Goal: Information Seeking & Learning: Learn about a topic

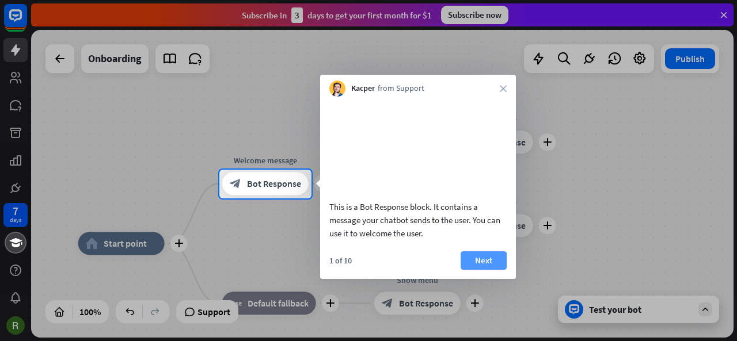
click at [486, 270] on button "Next" at bounding box center [483, 261] width 46 height 18
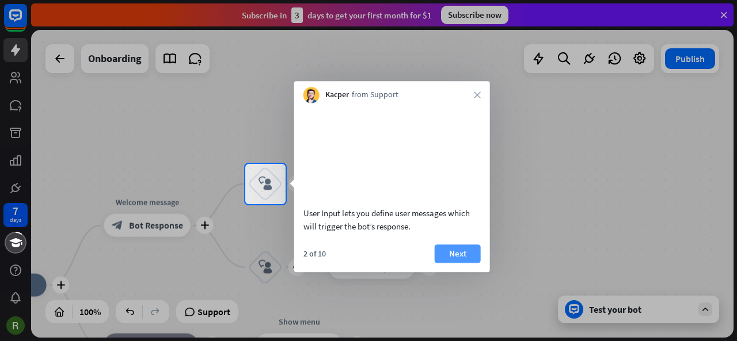
click at [460, 263] on button "Next" at bounding box center [458, 254] width 46 height 18
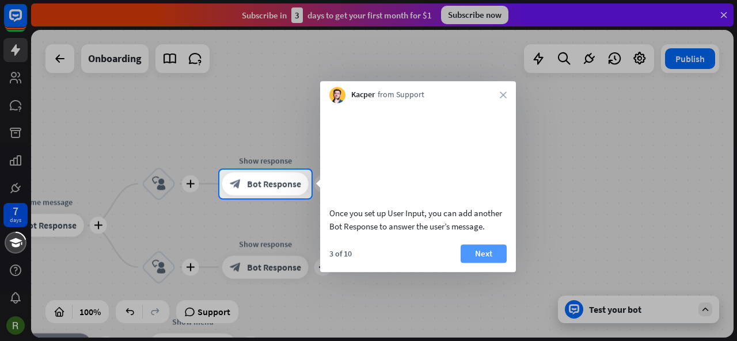
click at [481, 263] on button "Next" at bounding box center [483, 254] width 46 height 18
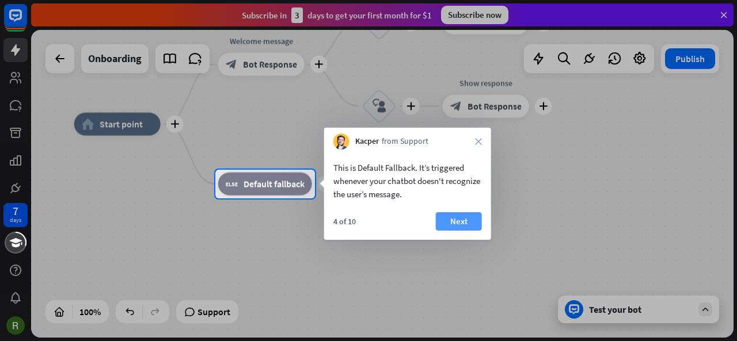
click at [460, 220] on button "Next" at bounding box center [459, 221] width 46 height 18
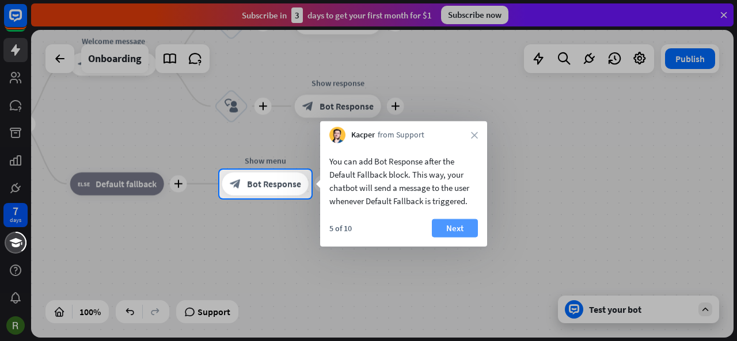
click at [444, 223] on button "Next" at bounding box center [455, 228] width 46 height 18
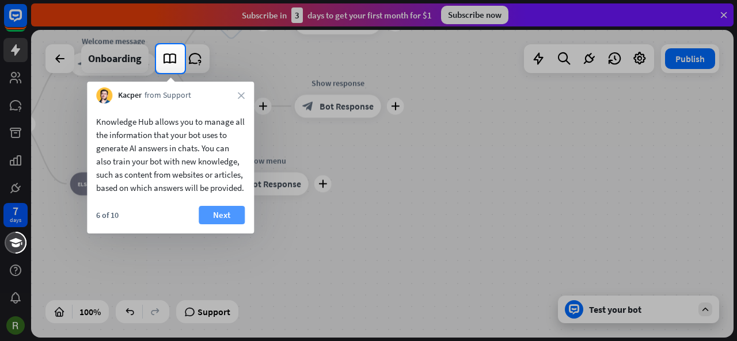
click at [235, 224] on button "Next" at bounding box center [222, 215] width 46 height 18
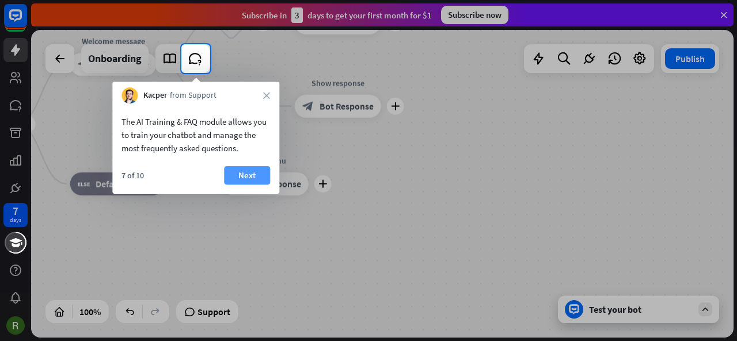
click at [253, 176] on button "Next" at bounding box center [247, 175] width 46 height 18
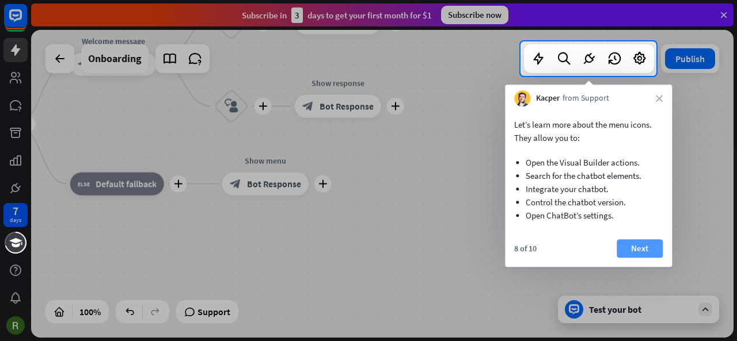
click at [631, 242] on button "Next" at bounding box center [639, 248] width 46 height 18
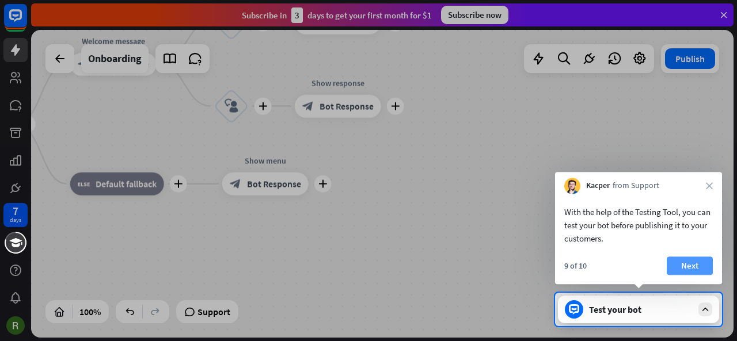
click at [669, 269] on button "Next" at bounding box center [689, 266] width 46 height 18
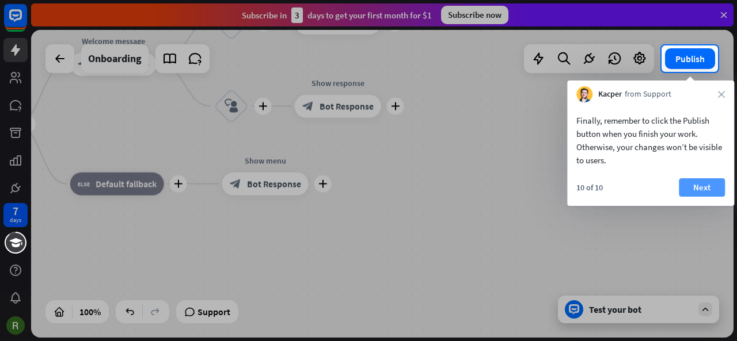
click at [707, 188] on button "Next" at bounding box center [702, 187] width 46 height 18
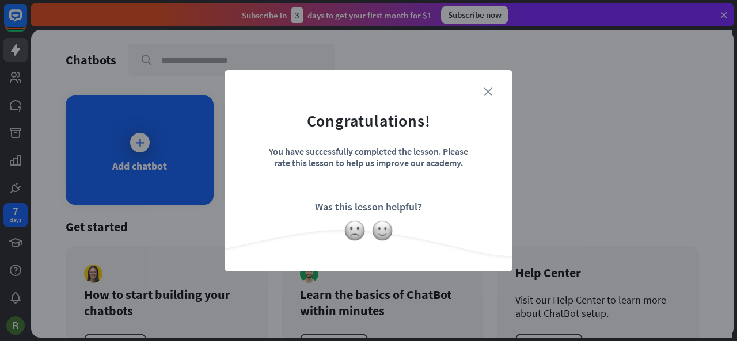
click at [489, 90] on icon "close" at bounding box center [487, 91] width 9 height 9
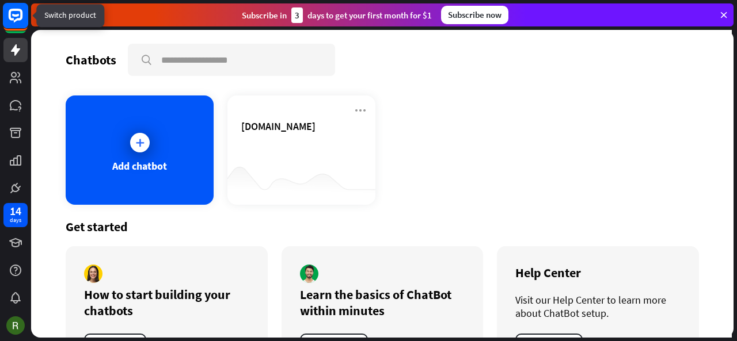
click at [20, 14] on rect at bounding box center [15, 15] width 25 height 25
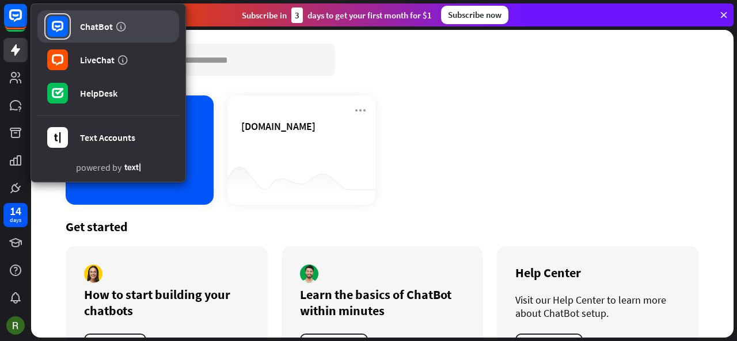
click at [122, 41] on link "ChatBot" at bounding box center [108, 26] width 142 height 32
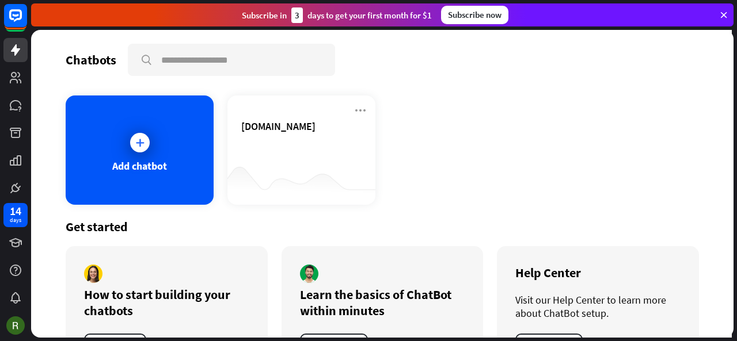
click at [726, 13] on icon at bounding box center [723, 15] width 10 height 10
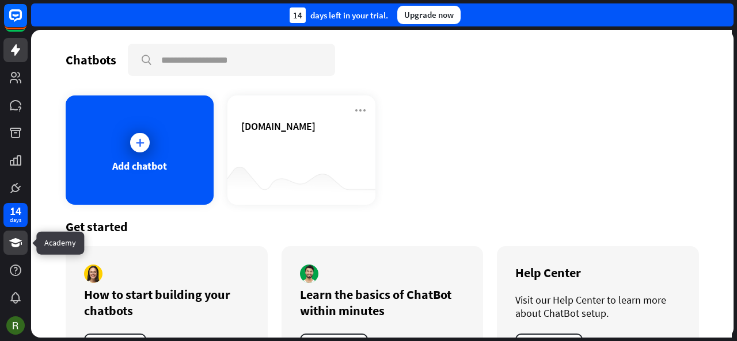
click at [17, 243] on icon at bounding box center [15, 242] width 13 height 9
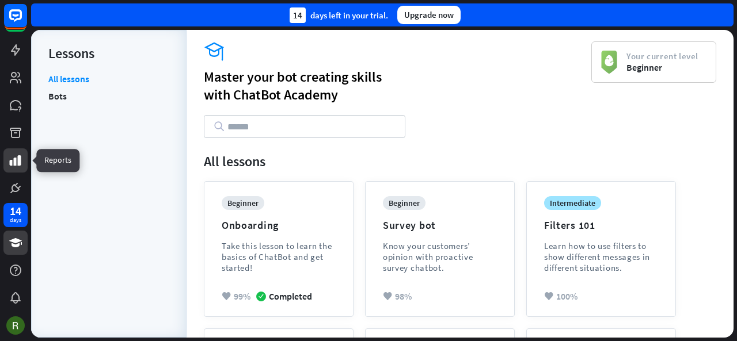
click at [13, 159] on icon at bounding box center [16, 161] width 14 height 14
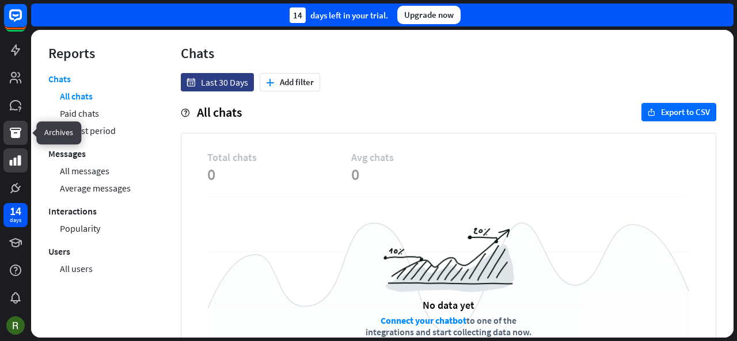
click at [10, 132] on icon at bounding box center [16, 133] width 14 height 14
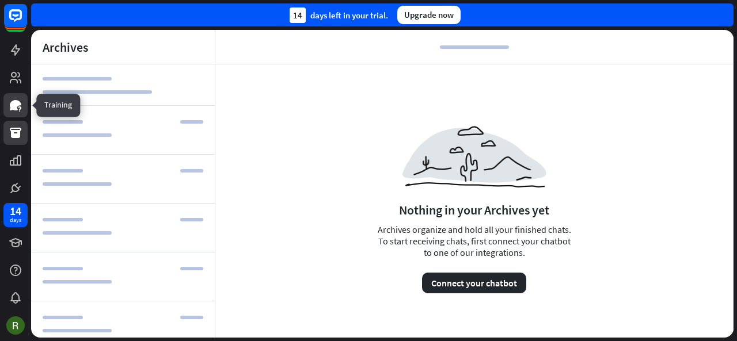
click at [14, 102] on icon at bounding box center [16, 105] width 12 height 10
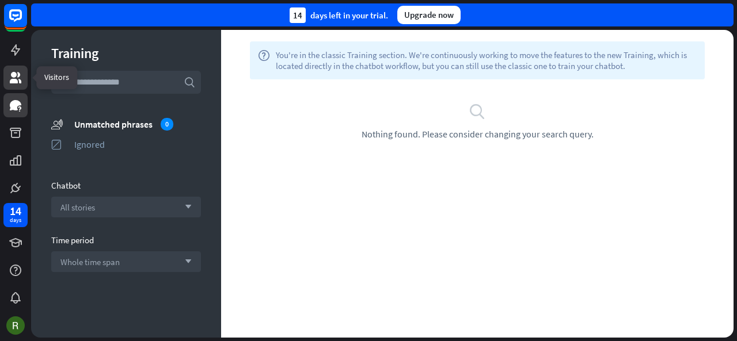
click at [19, 77] on icon at bounding box center [16, 78] width 14 height 14
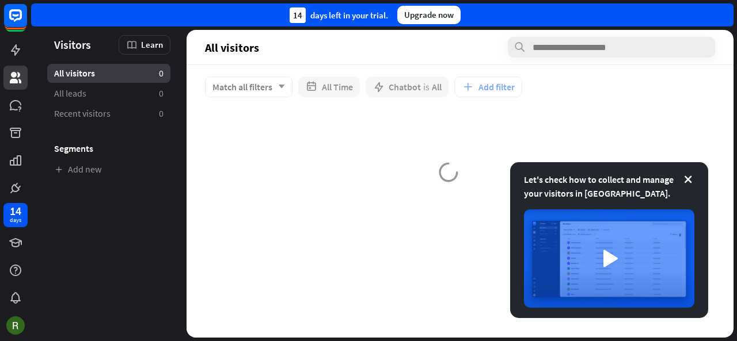
click at [12, 117] on div at bounding box center [15, 100] width 31 height 200
click at [12, 116] on link at bounding box center [15, 105] width 24 height 24
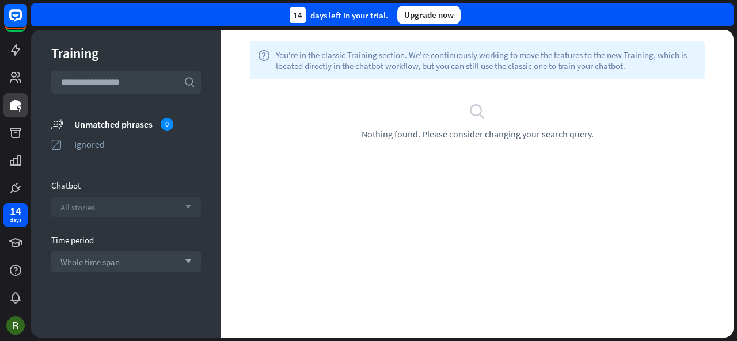
click at [157, 212] on div "All stories arrow_down" at bounding box center [126, 207] width 150 height 21
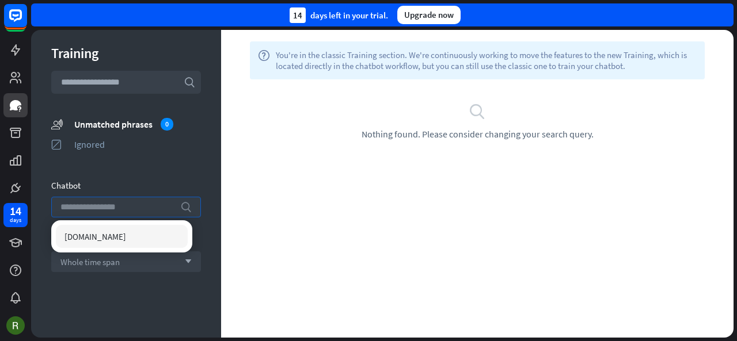
click at [157, 212] on input "search" at bounding box center [117, 207] width 114 height 20
click at [179, 150] on div "Ignored" at bounding box center [137, 145] width 127 height 12
